Goal: Information Seeking & Learning: Learn about a topic

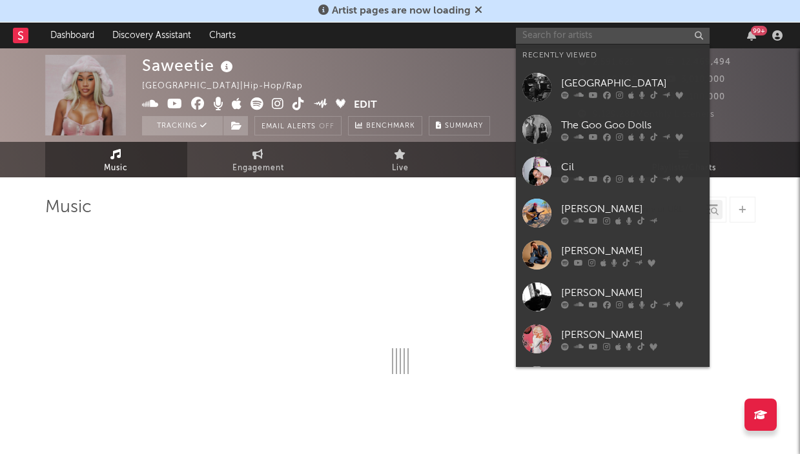
click at [611, 32] on input "text" at bounding box center [613, 36] width 194 height 16
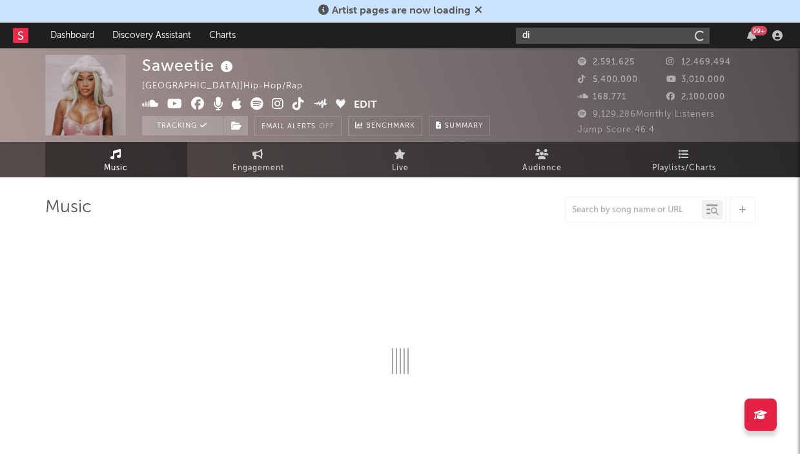
type input "dij"
select select "6m"
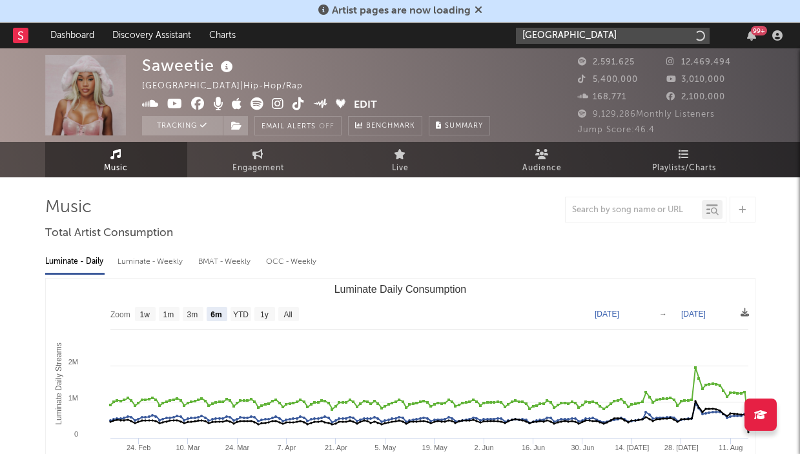
type input "[GEOGRAPHIC_DATA]"
click at [587, 41] on input "[GEOGRAPHIC_DATA]" at bounding box center [613, 36] width 194 height 16
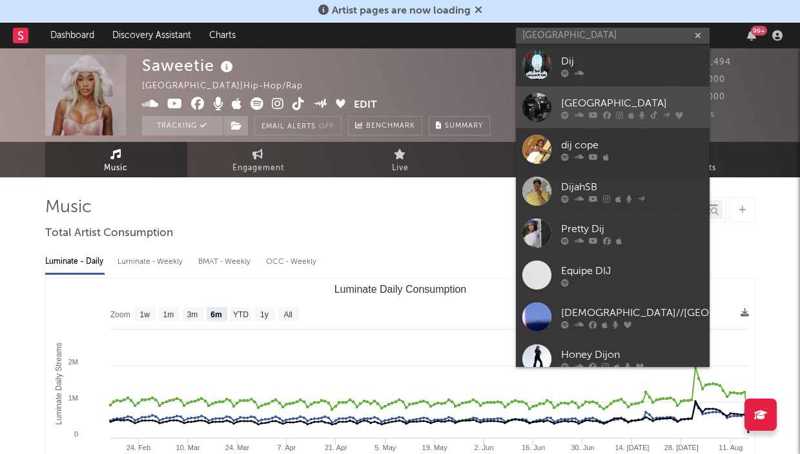
click at [556, 106] on link "[GEOGRAPHIC_DATA]" at bounding box center [613, 107] width 194 height 42
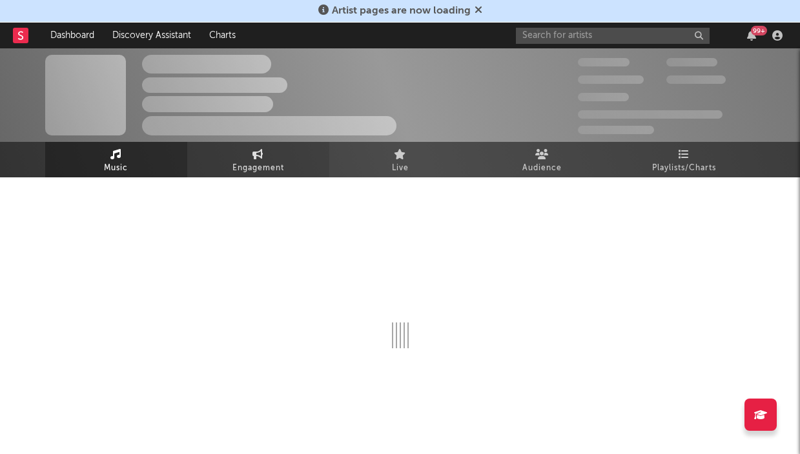
click at [260, 168] on span "Engagement" at bounding box center [258, 168] width 52 height 15
select select "1w"
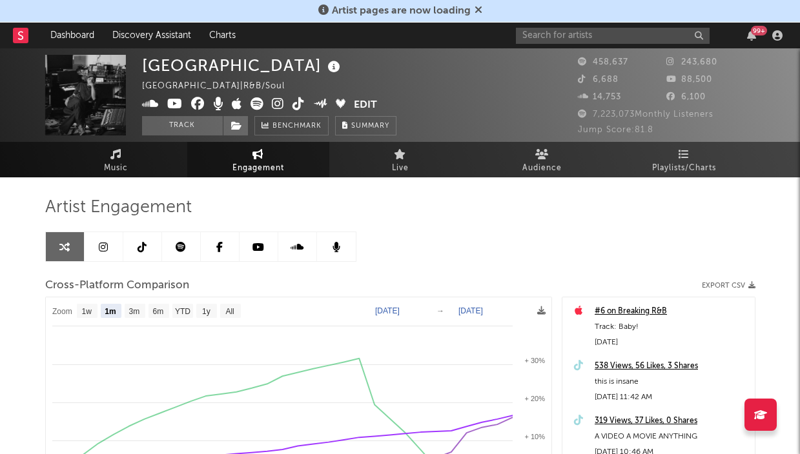
click at [113, 250] on link at bounding box center [104, 246] width 39 height 29
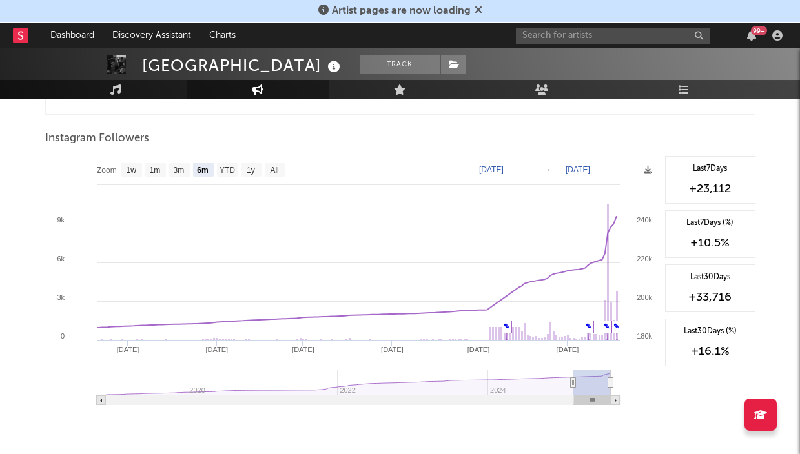
scroll to position [2019, 0]
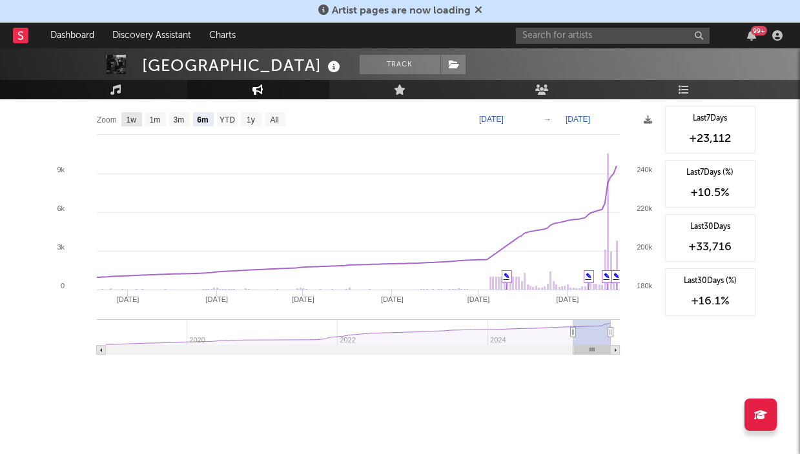
click at [130, 121] on text "1w" at bounding box center [131, 120] width 10 height 9
select select "1w"
type input "[DATE]"
